Goal: Transaction & Acquisition: Purchase product/service

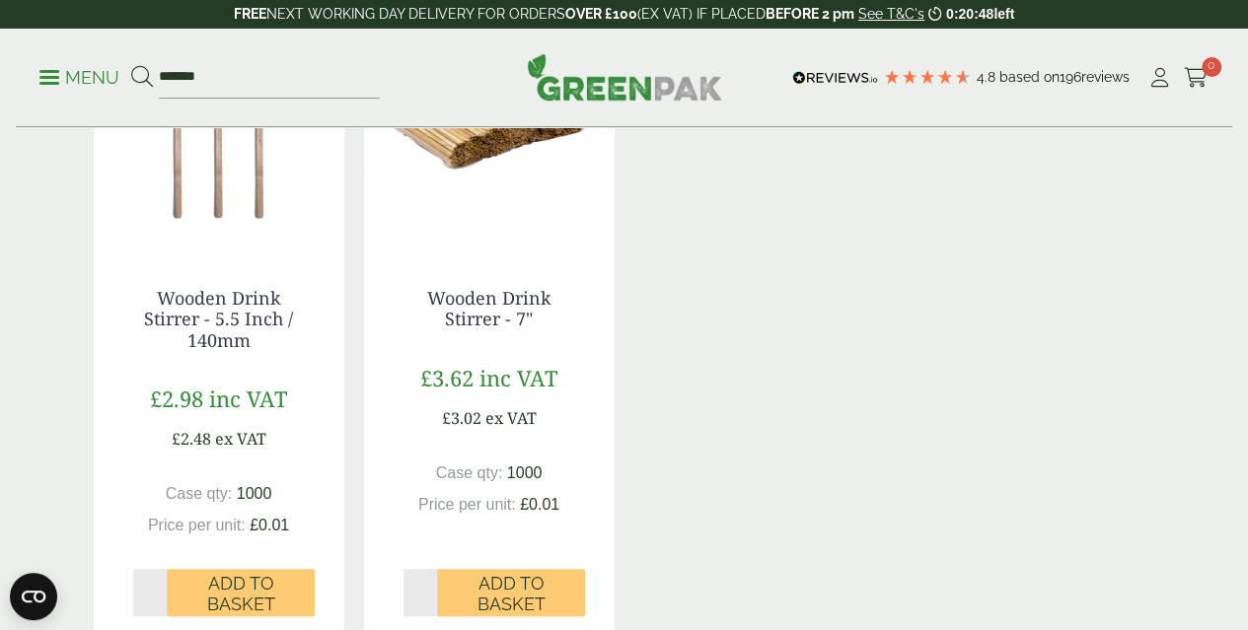
scroll to position [296, 0]
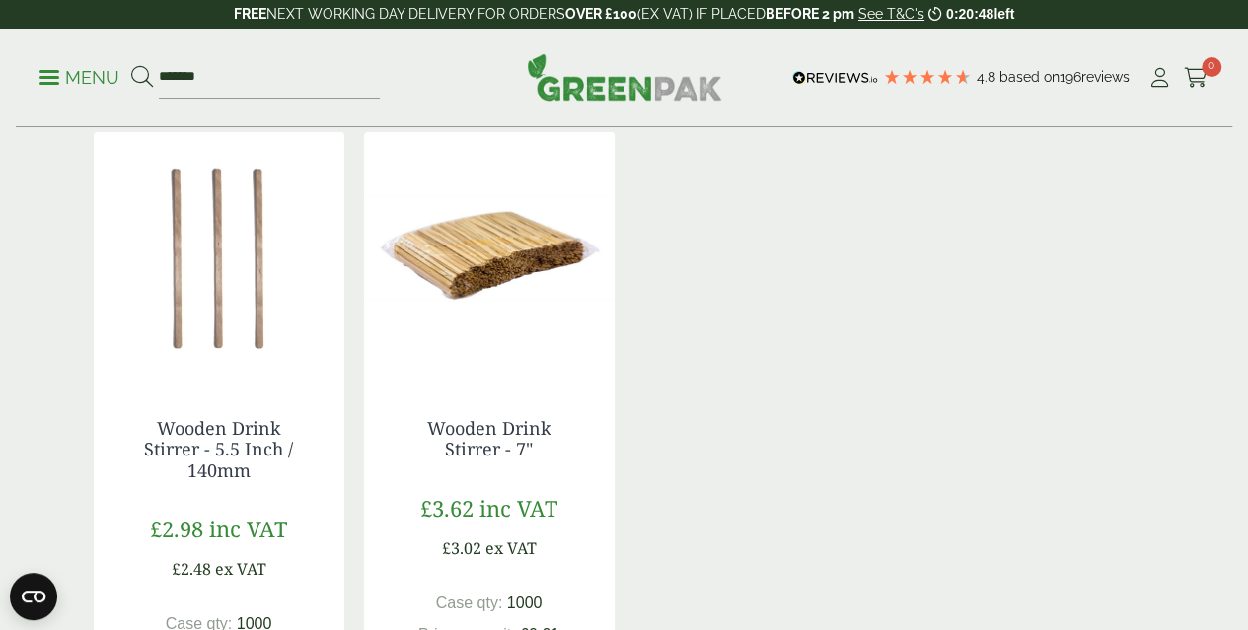
click at [181, 293] on img at bounding box center [219, 255] width 251 height 247
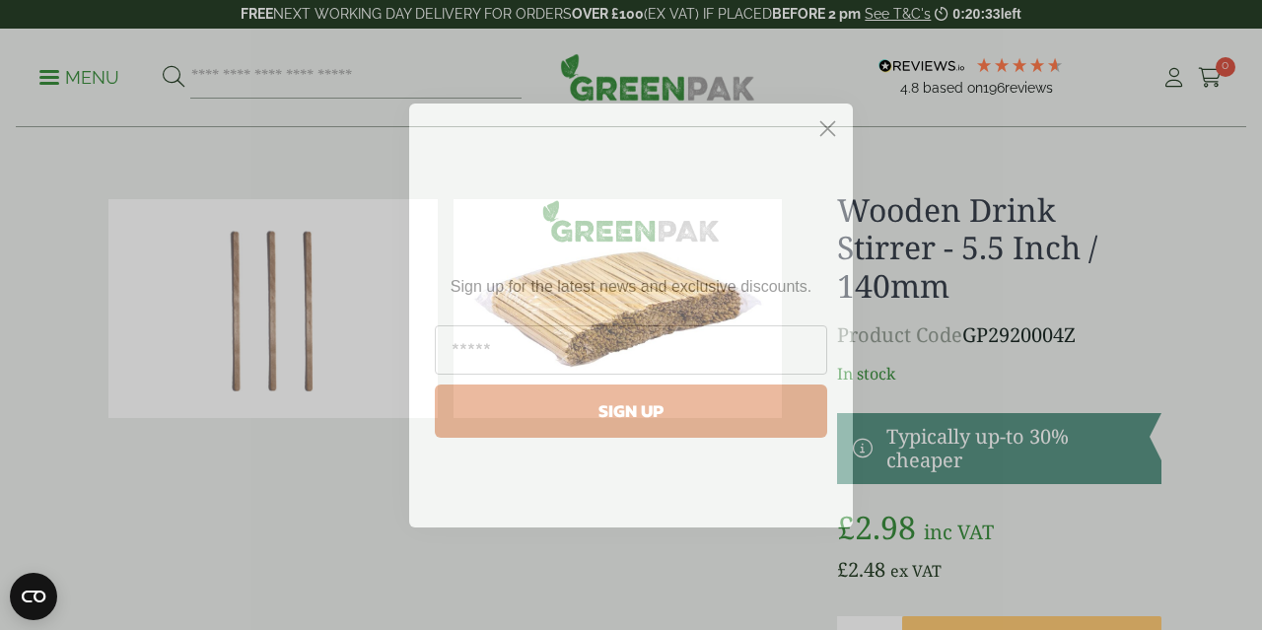
click at [824, 132] on icon "Close dialog" at bounding box center [829, 128] width 14 height 14
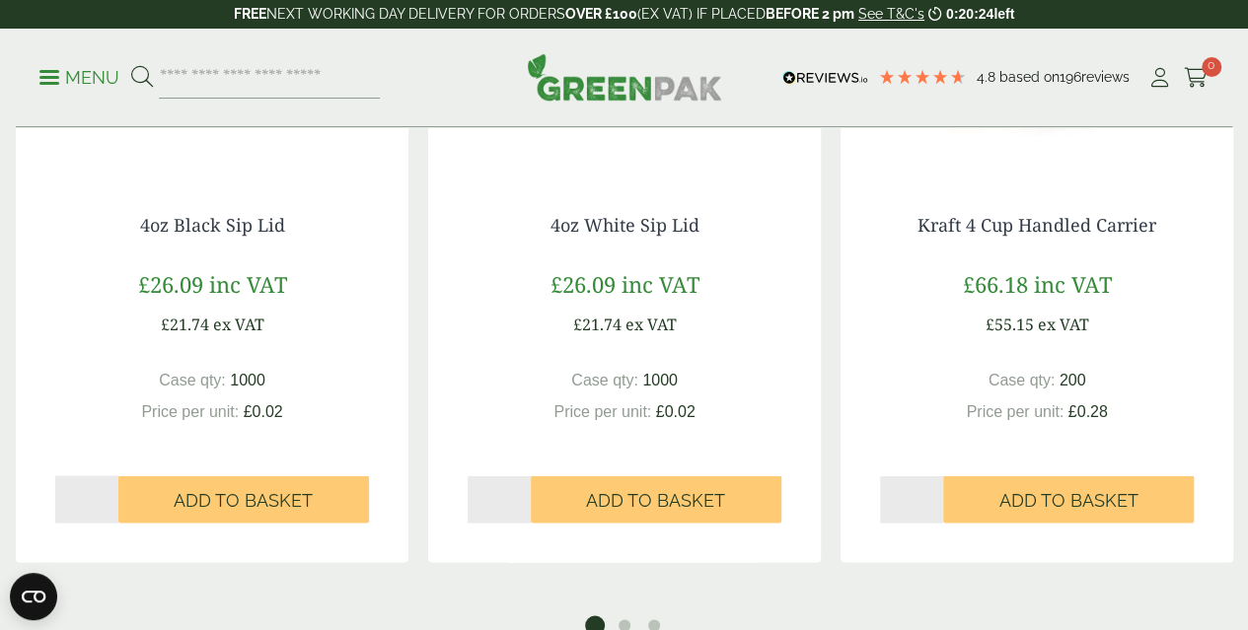
scroll to position [1381, 0]
